Goal: Task Accomplishment & Management: Use online tool/utility

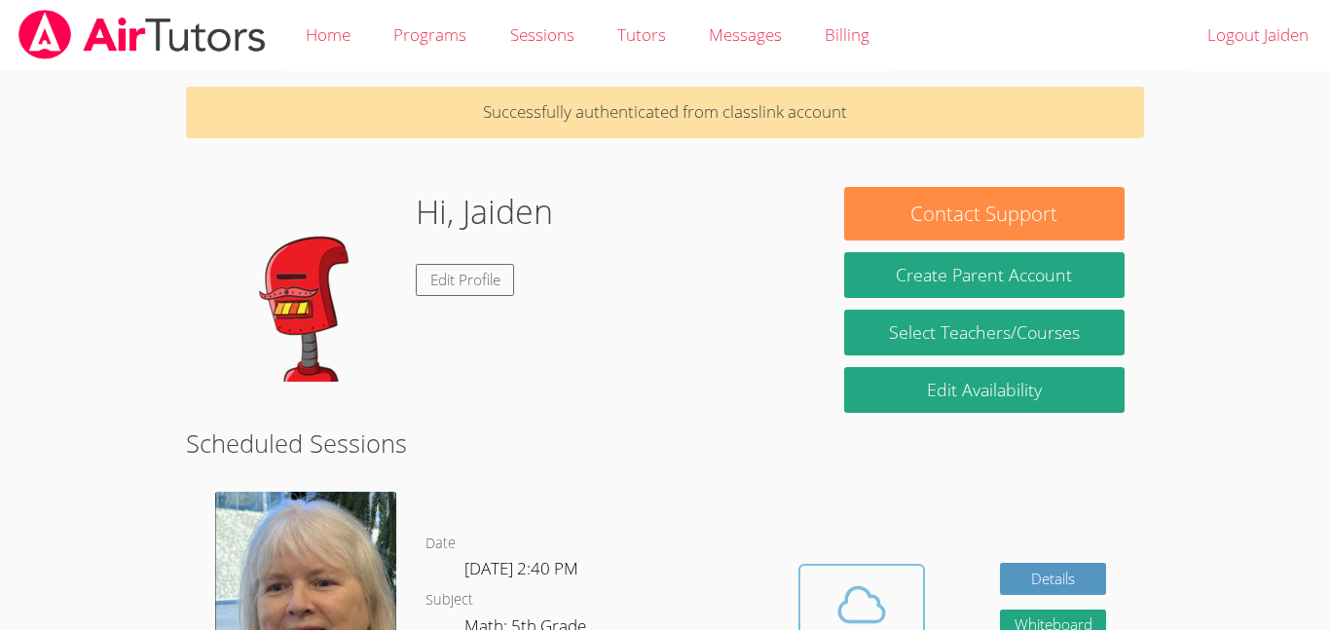
click at [830, 599] on span at bounding box center [861, 604] width 99 height 55
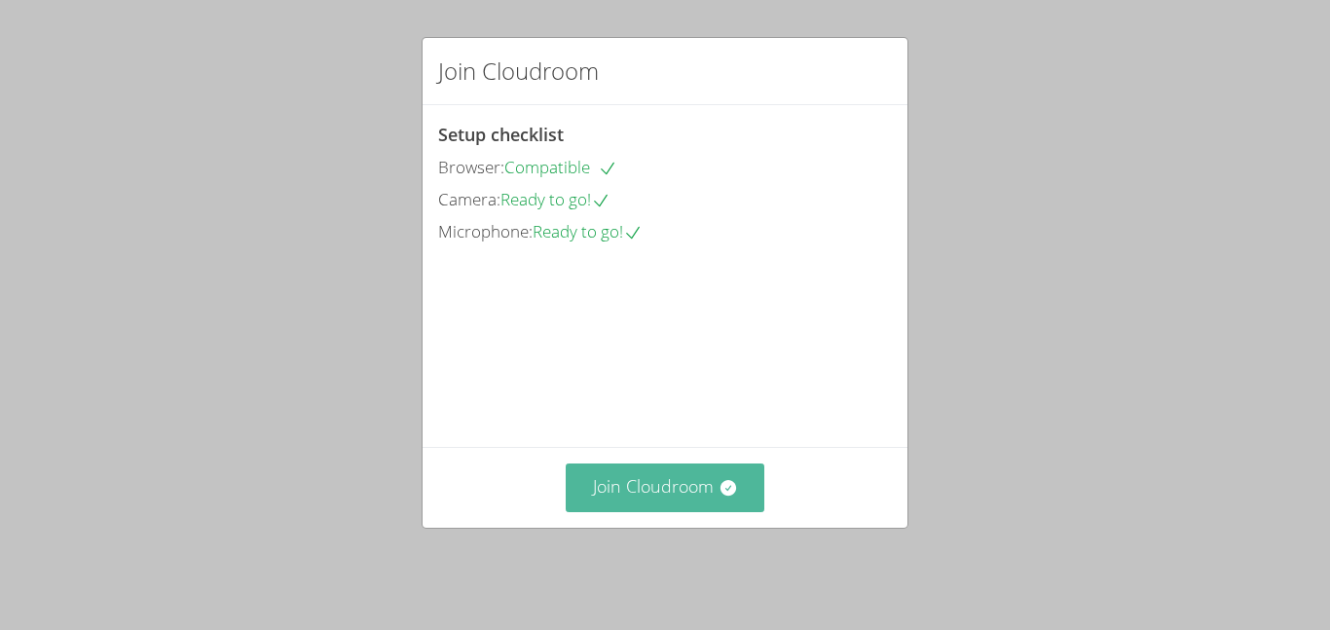
click at [665, 507] on button "Join Cloudroom" at bounding box center [666, 487] width 200 height 48
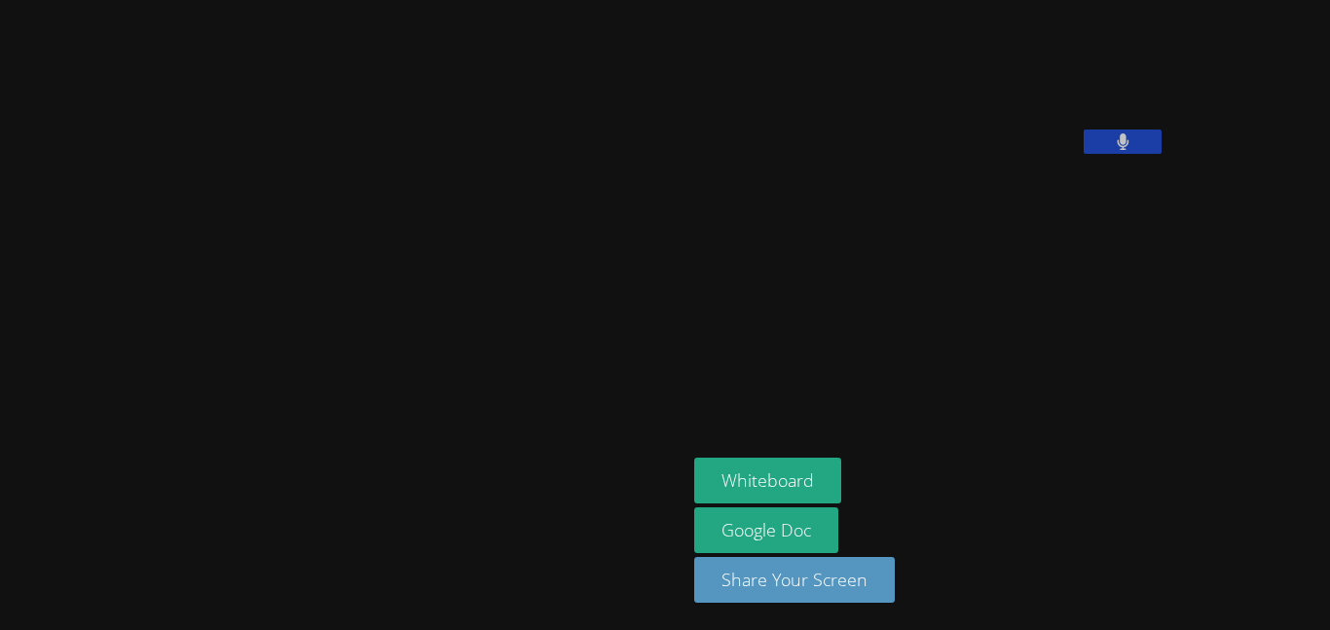
click at [1084, 154] on button at bounding box center [1123, 142] width 78 height 24
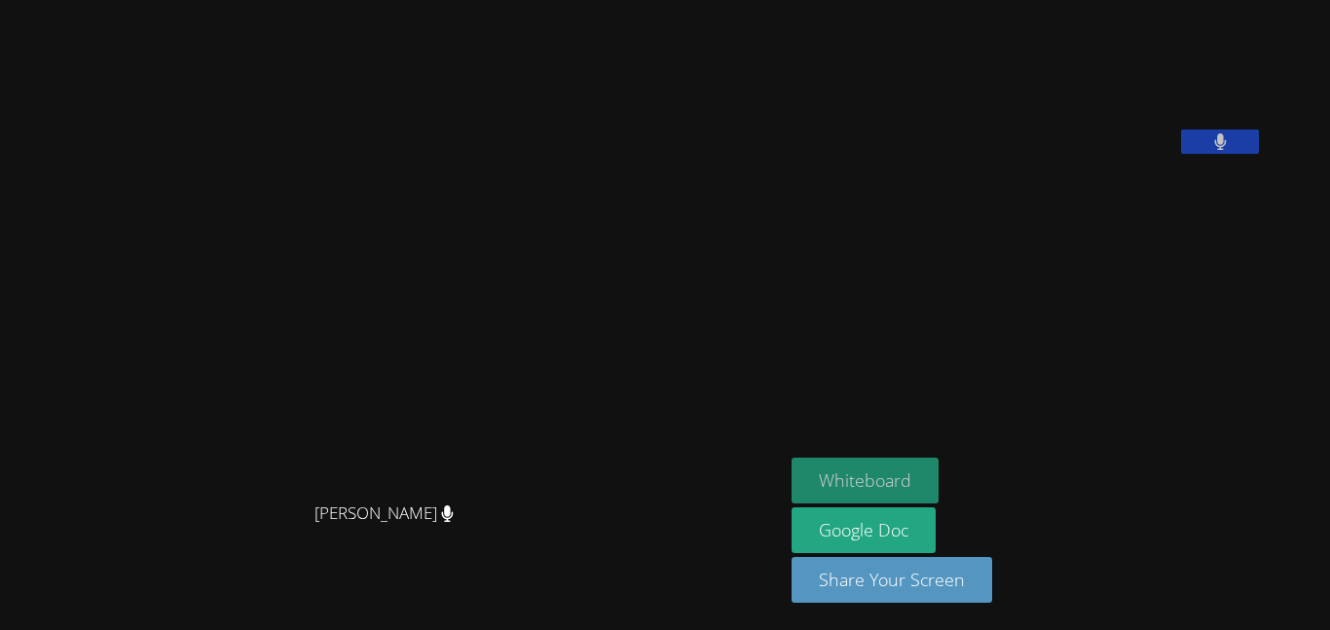
click at [844, 478] on button "Whiteboard" at bounding box center [865, 481] width 147 height 46
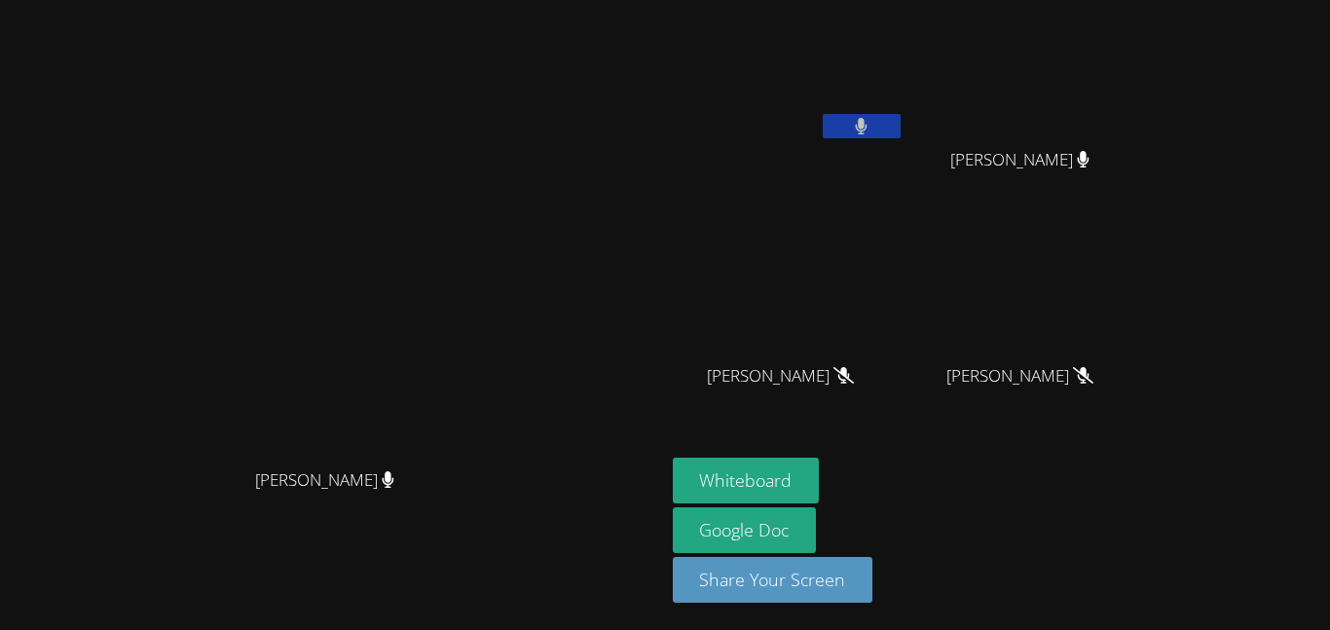
click at [868, 130] on icon at bounding box center [861, 126] width 13 height 17
click at [901, 126] on button at bounding box center [862, 126] width 78 height 24
click at [901, 121] on button at bounding box center [862, 126] width 78 height 24
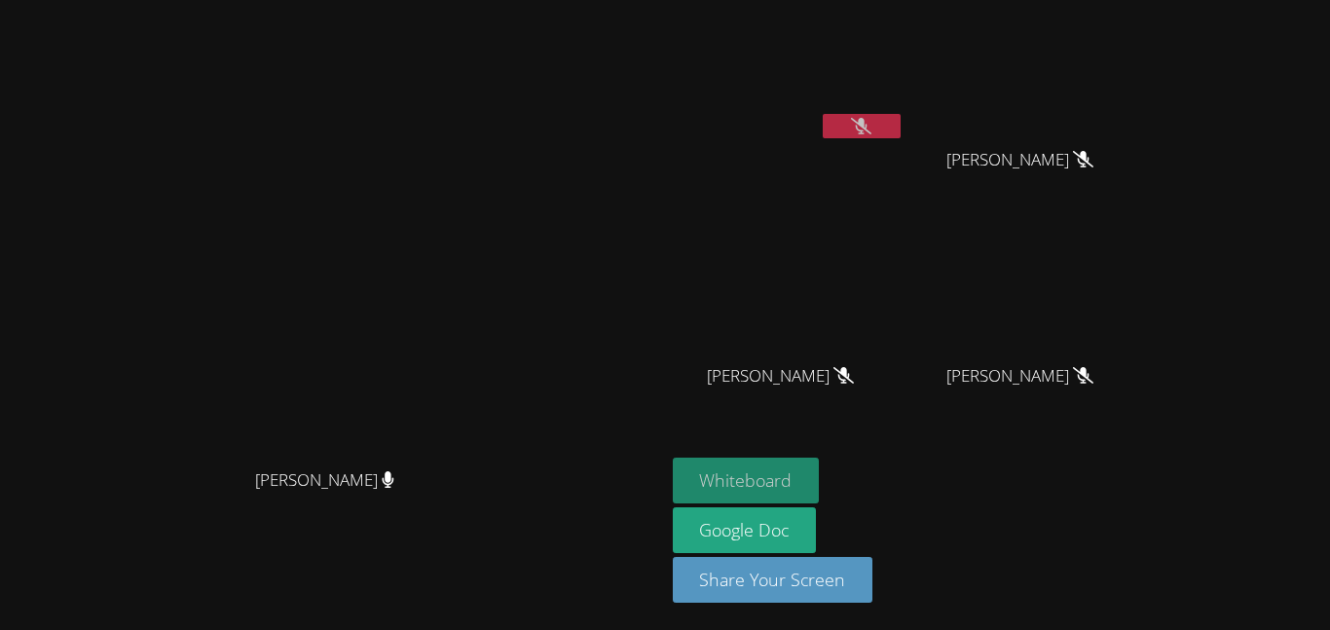
click at [820, 473] on button "Whiteboard" at bounding box center [746, 481] width 147 height 46
click at [871, 120] on icon at bounding box center [861, 126] width 20 height 17
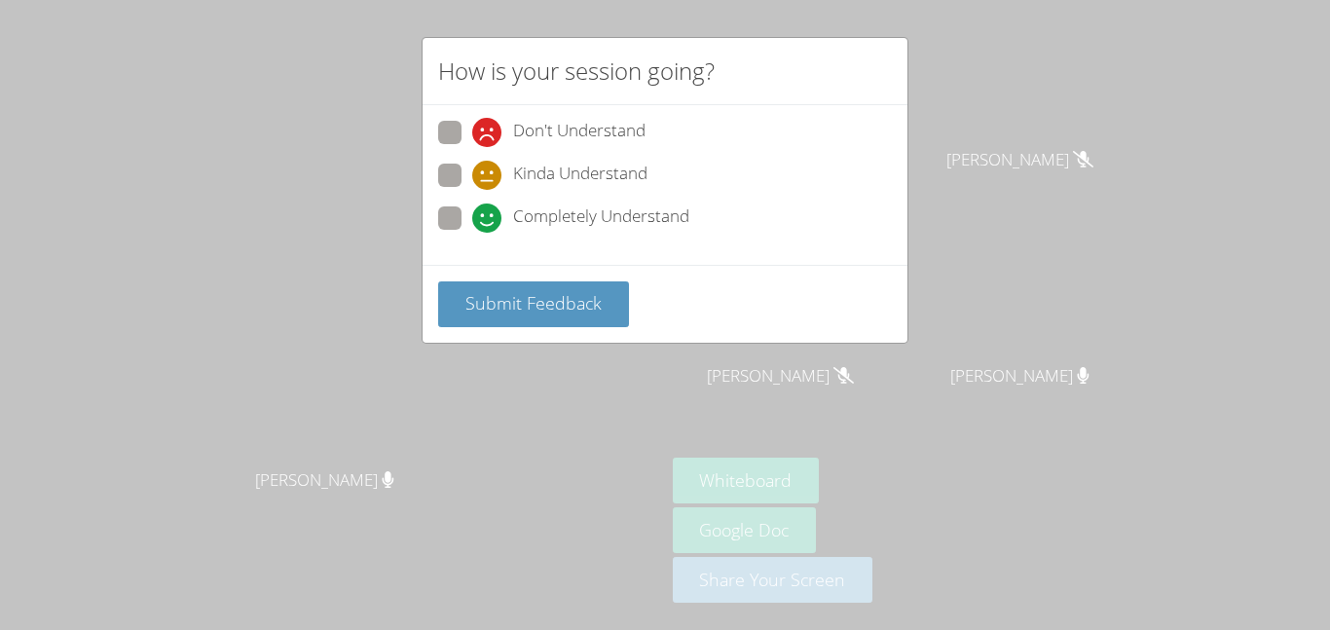
click at [440, 197] on div "Kinda Understand" at bounding box center [665, 181] width 454 height 35
click at [574, 218] on span "Completely Understand" at bounding box center [601, 218] width 176 height 29
click at [489, 218] on input "Completely Understand" at bounding box center [480, 214] width 17 height 17
radio input "true"
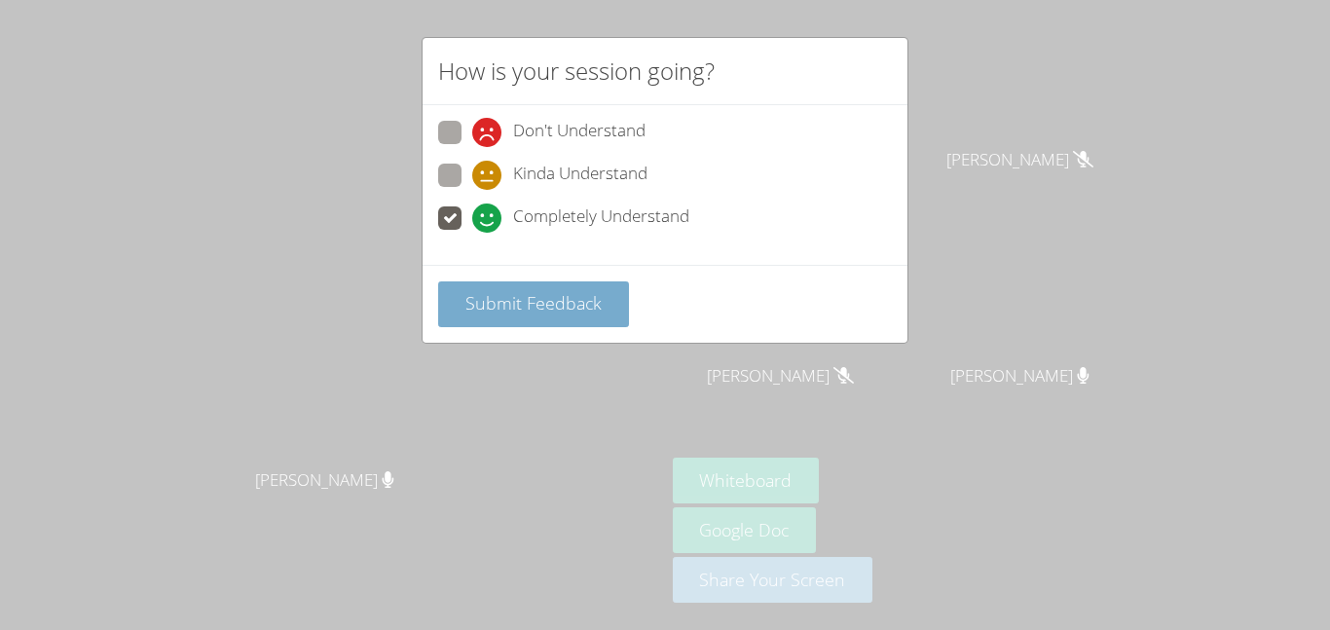
click at [571, 283] on button "Submit Feedback" at bounding box center [533, 304] width 191 height 46
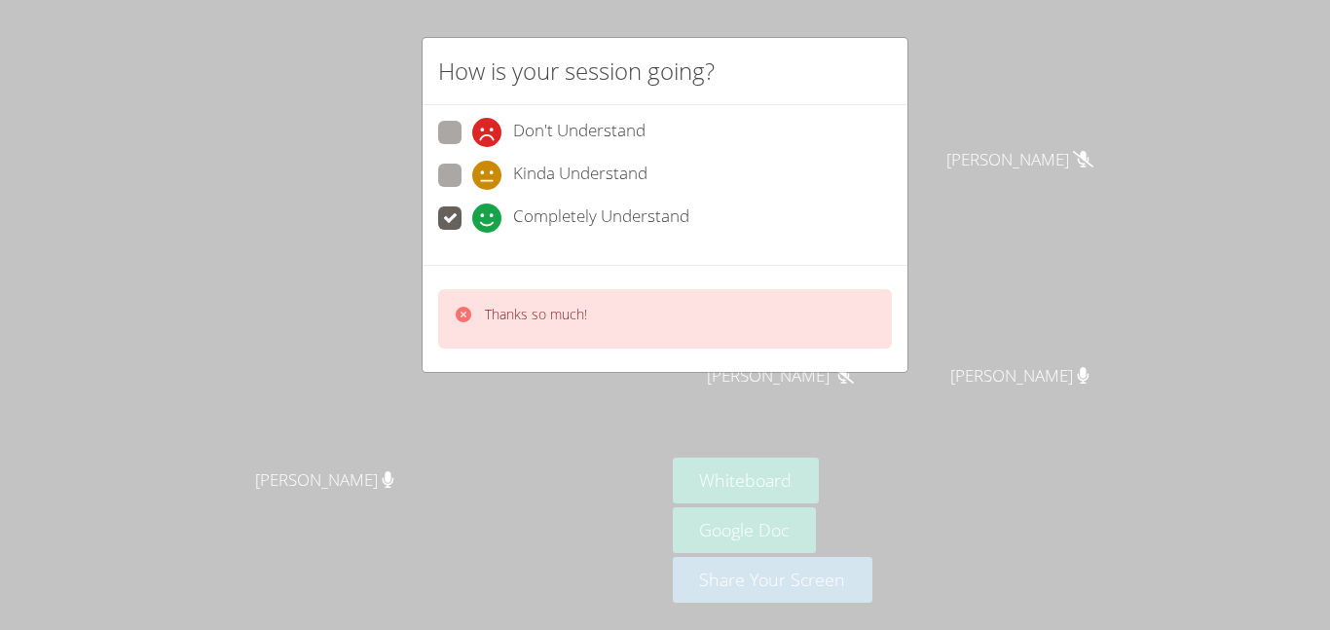
click at [1019, 117] on div "How is your session going? Don't Understand Kinda Understand Completely Underst…" at bounding box center [665, 315] width 1330 height 630
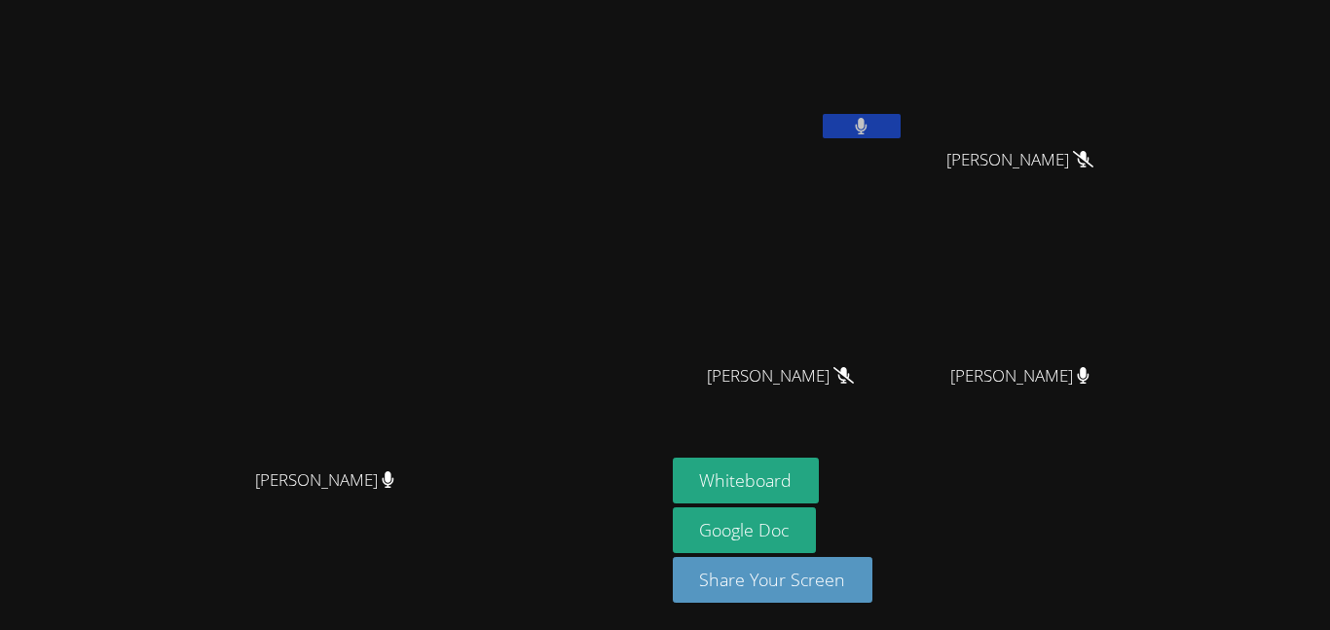
click at [901, 117] on button at bounding box center [862, 126] width 78 height 24
click at [901, 115] on button at bounding box center [862, 126] width 78 height 24
